Goal: Transaction & Acquisition: Purchase product/service

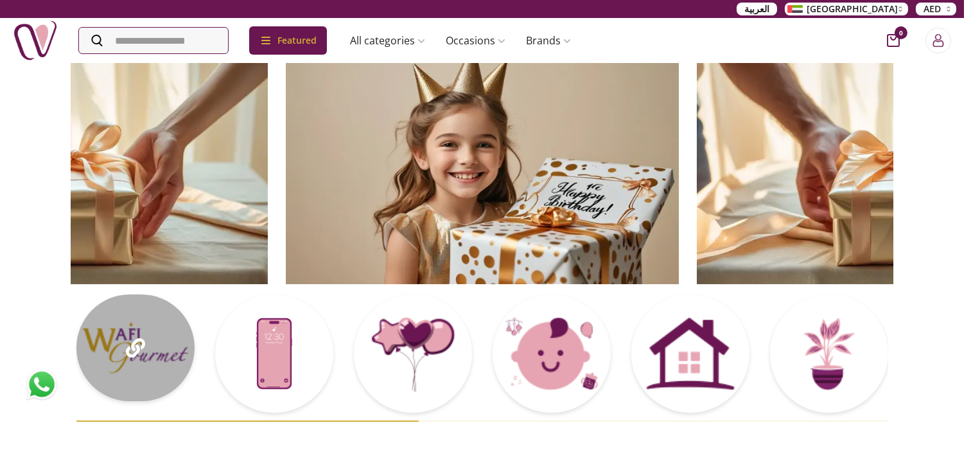
click at [158, 357] on div at bounding box center [135, 347] width 118 height 107
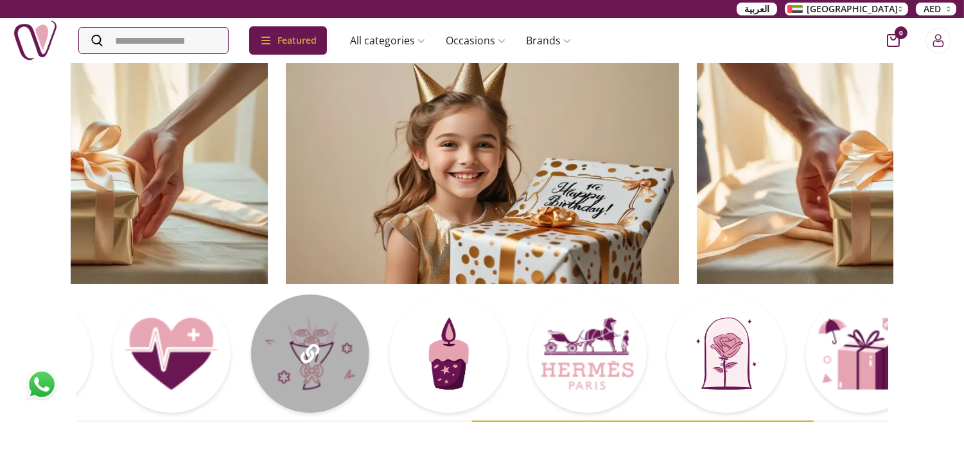
click at [337, 384] on div at bounding box center [310, 353] width 118 height 118
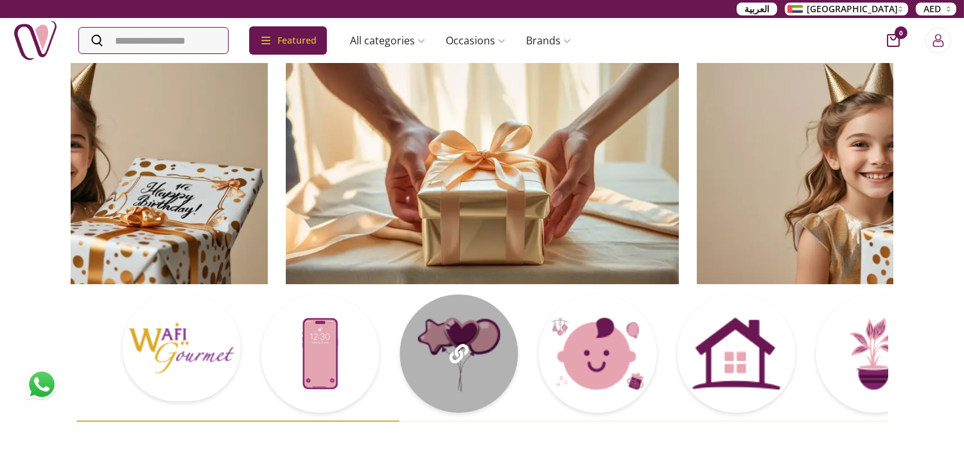
click at [679, 321] on div at bounding box center [528, 357] width 812 height 127
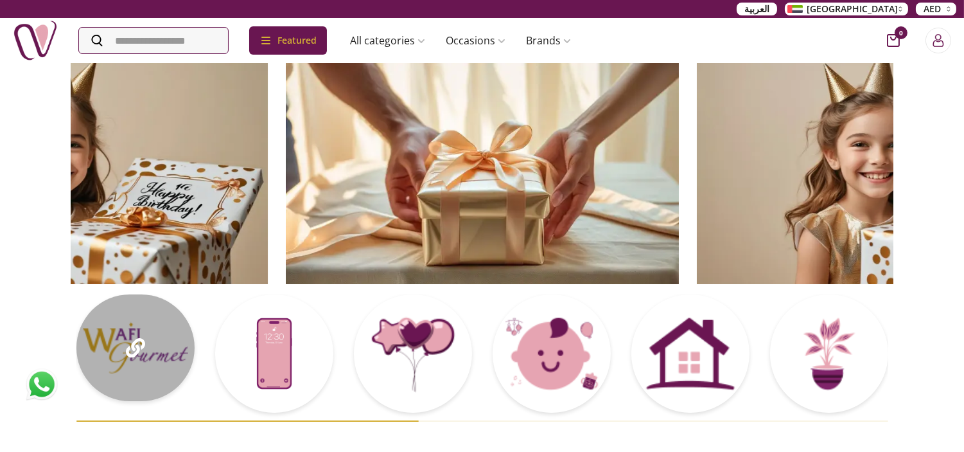
click at [140, 341] on icon at bounding box center [134, 347] width 19 height 19
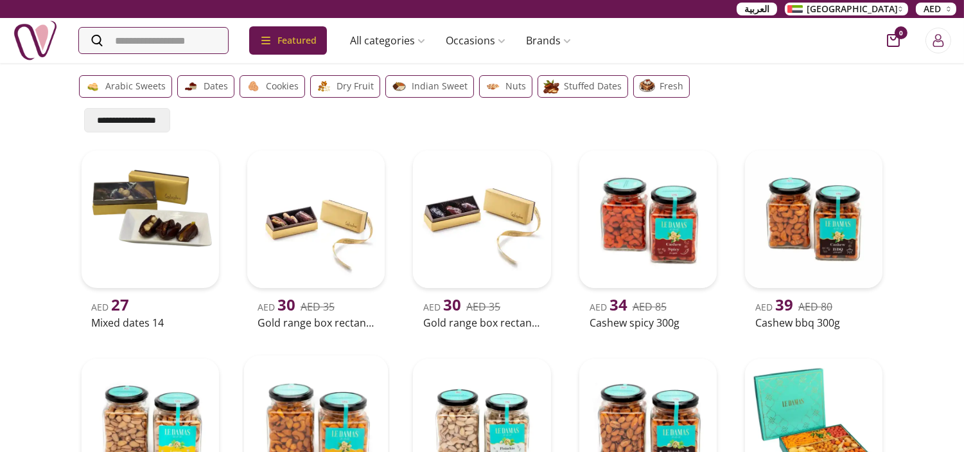
scroll to position [71, 0]
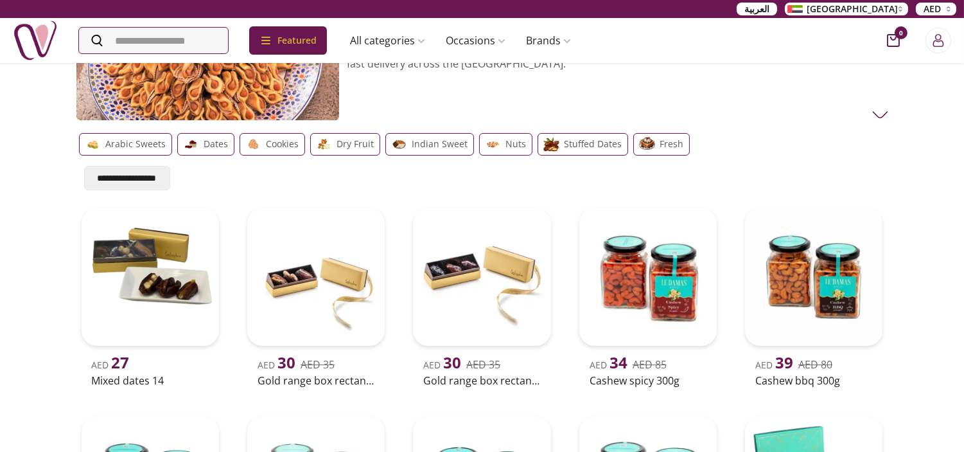
click at [274, 145] on p "Cookies" at bounding box center [283, 143] width 33 height 15
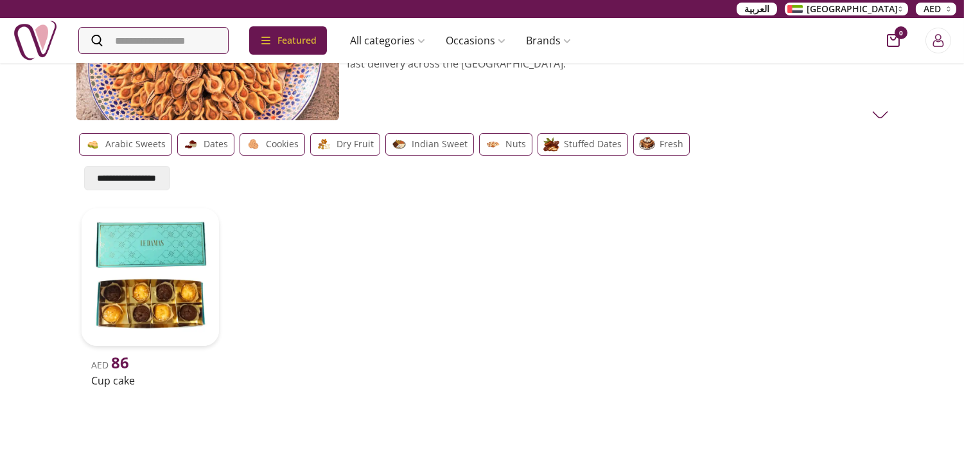
click at [348, 137] on p "Dry Fruit" at bounding box center [355, 143] width 37 height 15
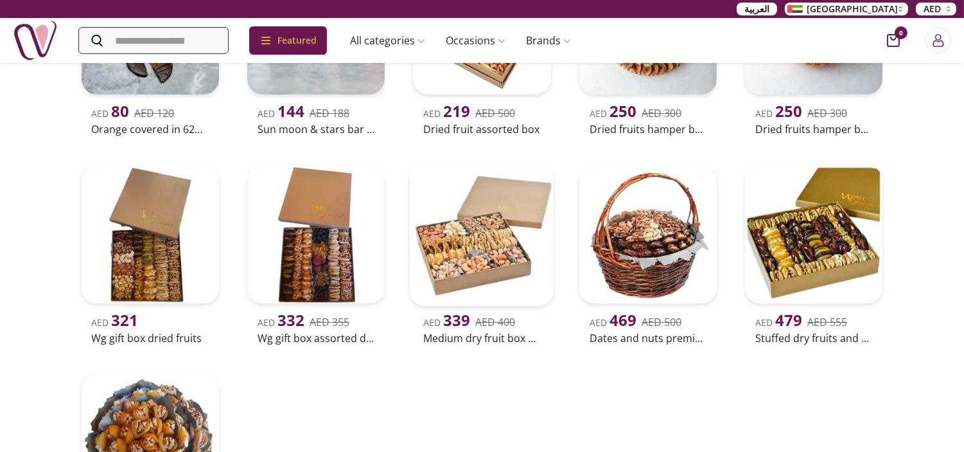
scroll to position [357, 0]
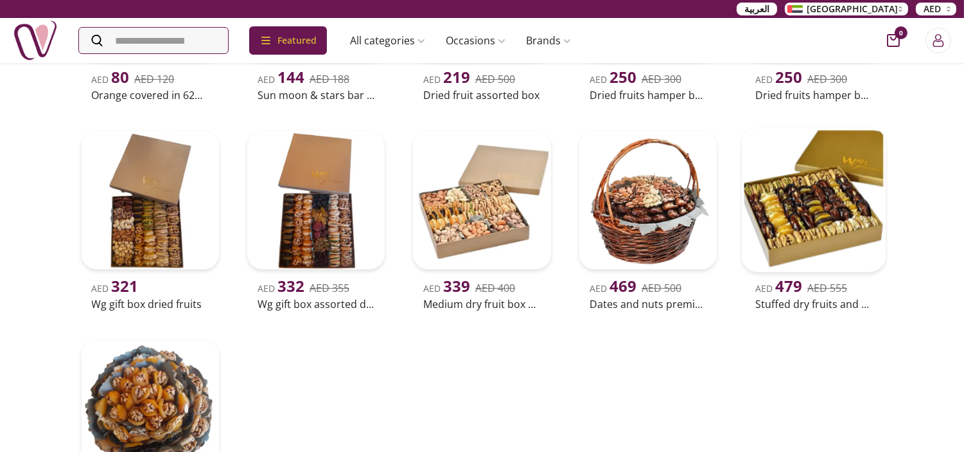
click at [795, 206] on img at bounding box center [814, 200] width 145 height 145
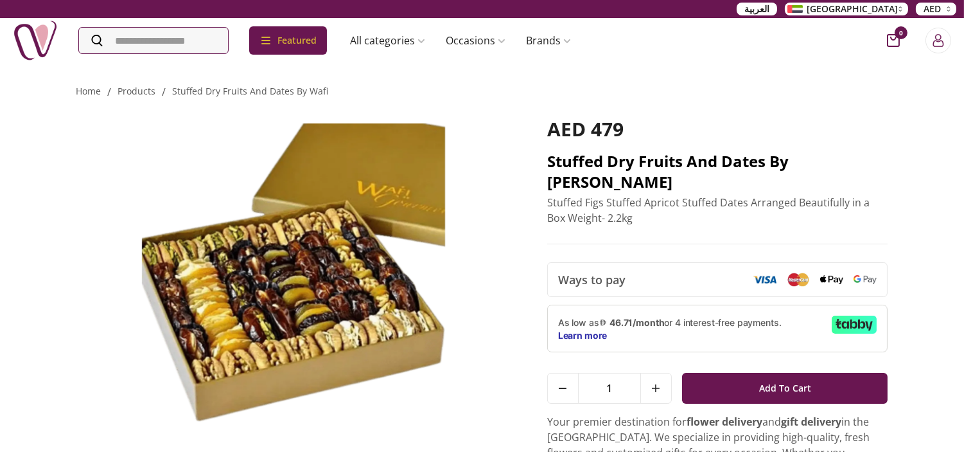
click at [639, 159] on h2 "Stuffed Dry Fruits and Dates By [PERSON_NAME]" at bounding box center [717, 171] width 341 height 41
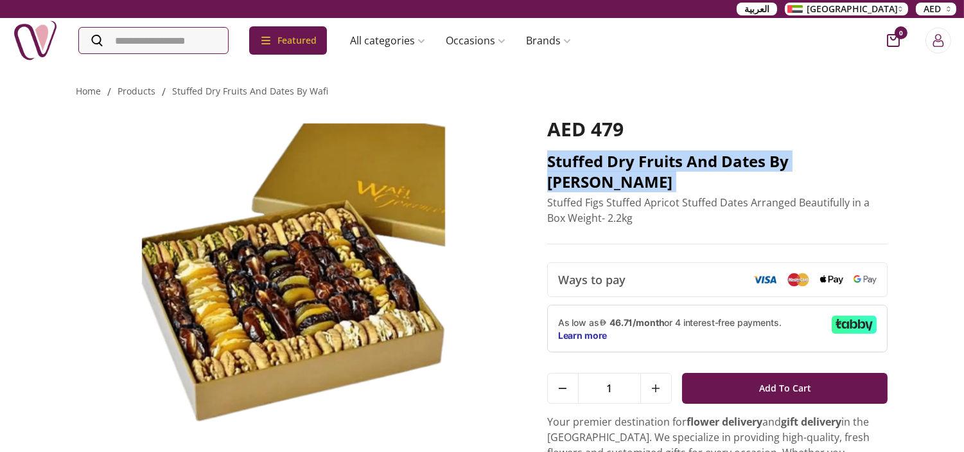
click at [639, 159] on h2 "Stuffed Dry Fruits and Dates By [PERSON_NAME]" at bounding box center [717, 171] width 341 height 41
copy h2 "Stuffed Dry Fruits and Dates By [PERSON_NAME]"
click at [41, 32] on img at bounding box center [35, 40] width 45 height 45
